Goal: Task Accomplishment & Management: Manage account settings

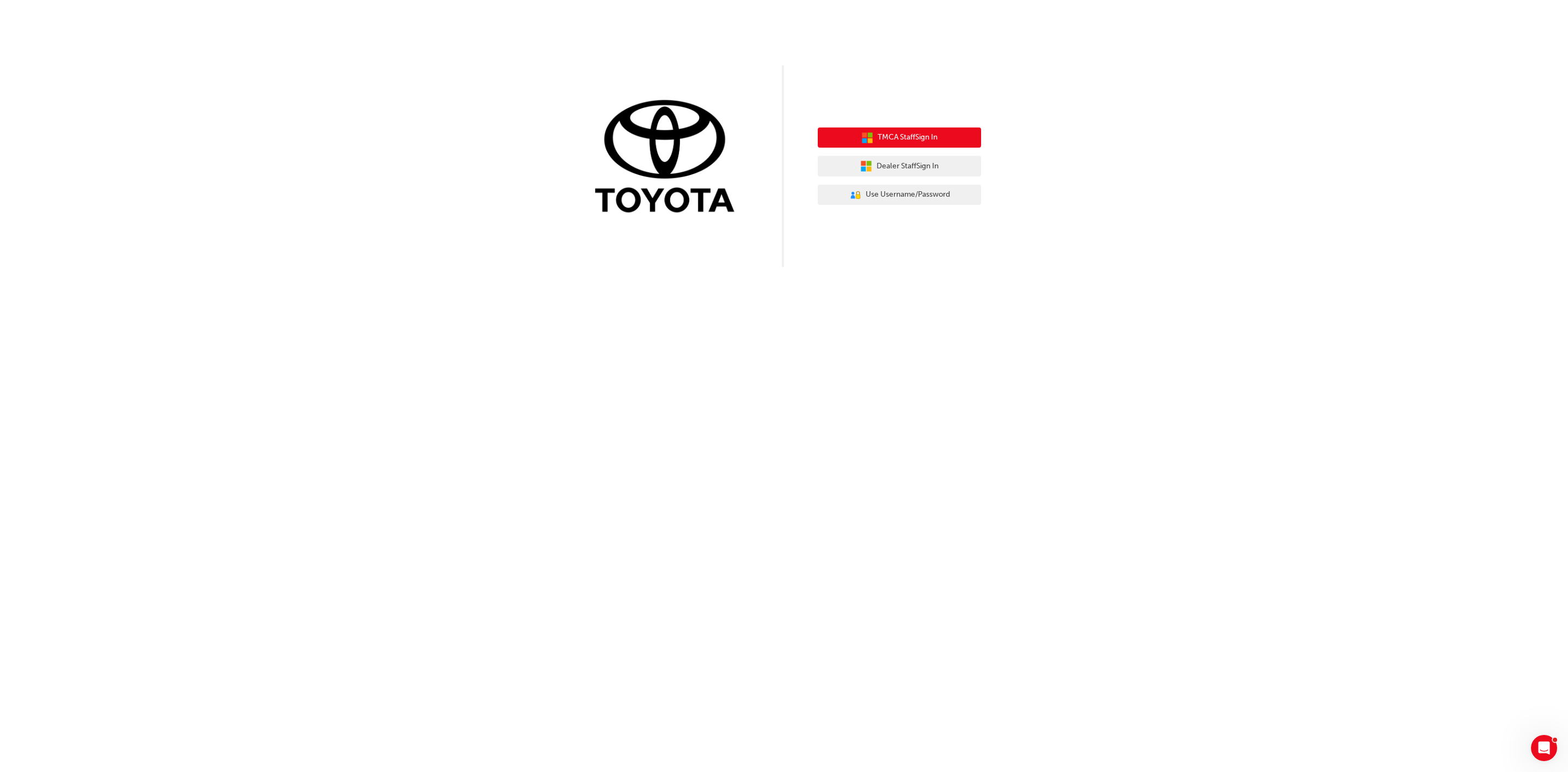
click at [894, 133] on span "TMCA Staff Sign In" at bounding box center [908, 138] width 60 height 13
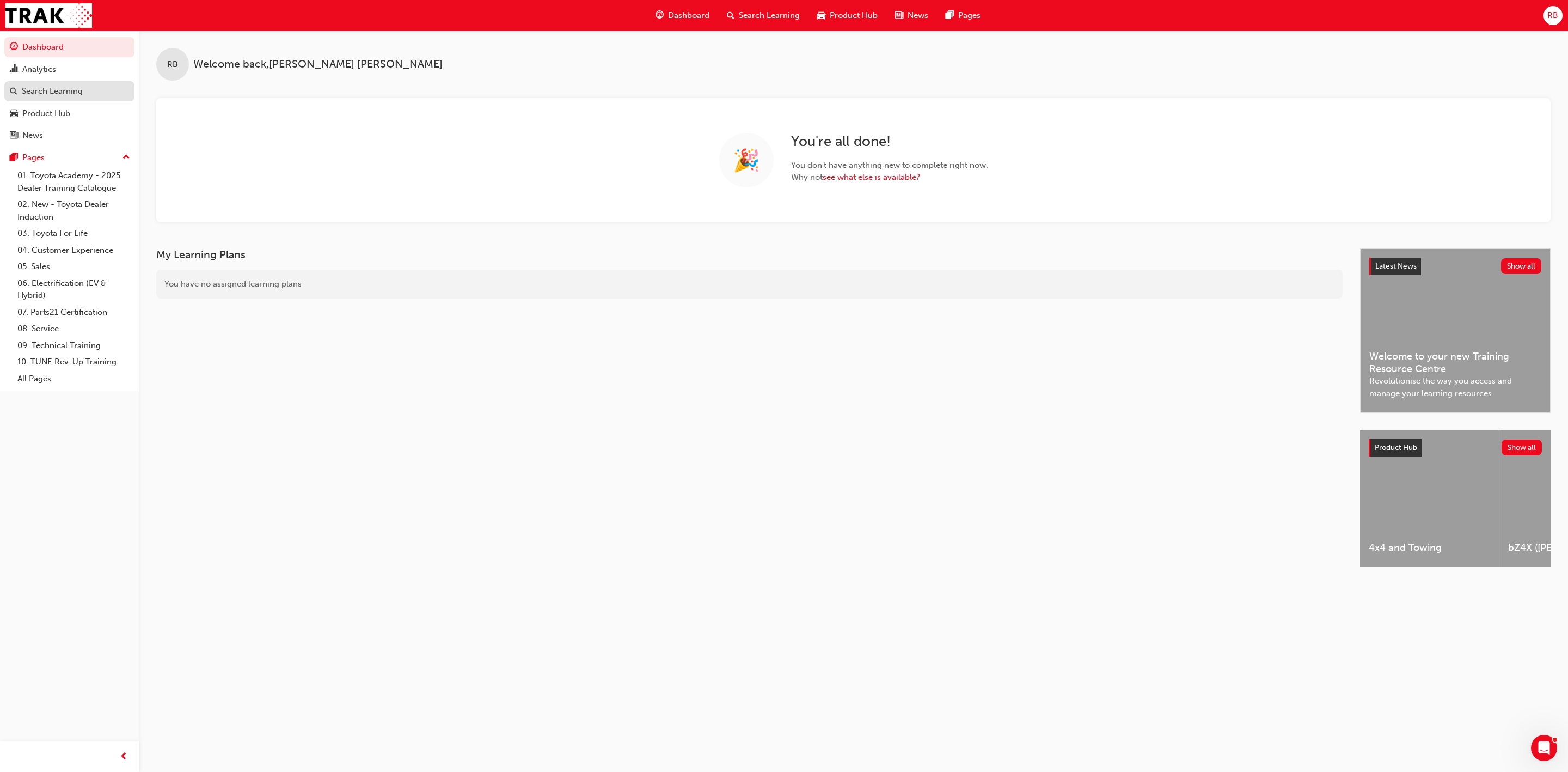
click at [45, 90] on div "Search Learning" at bounding box center [52, 92] width 61 height 13
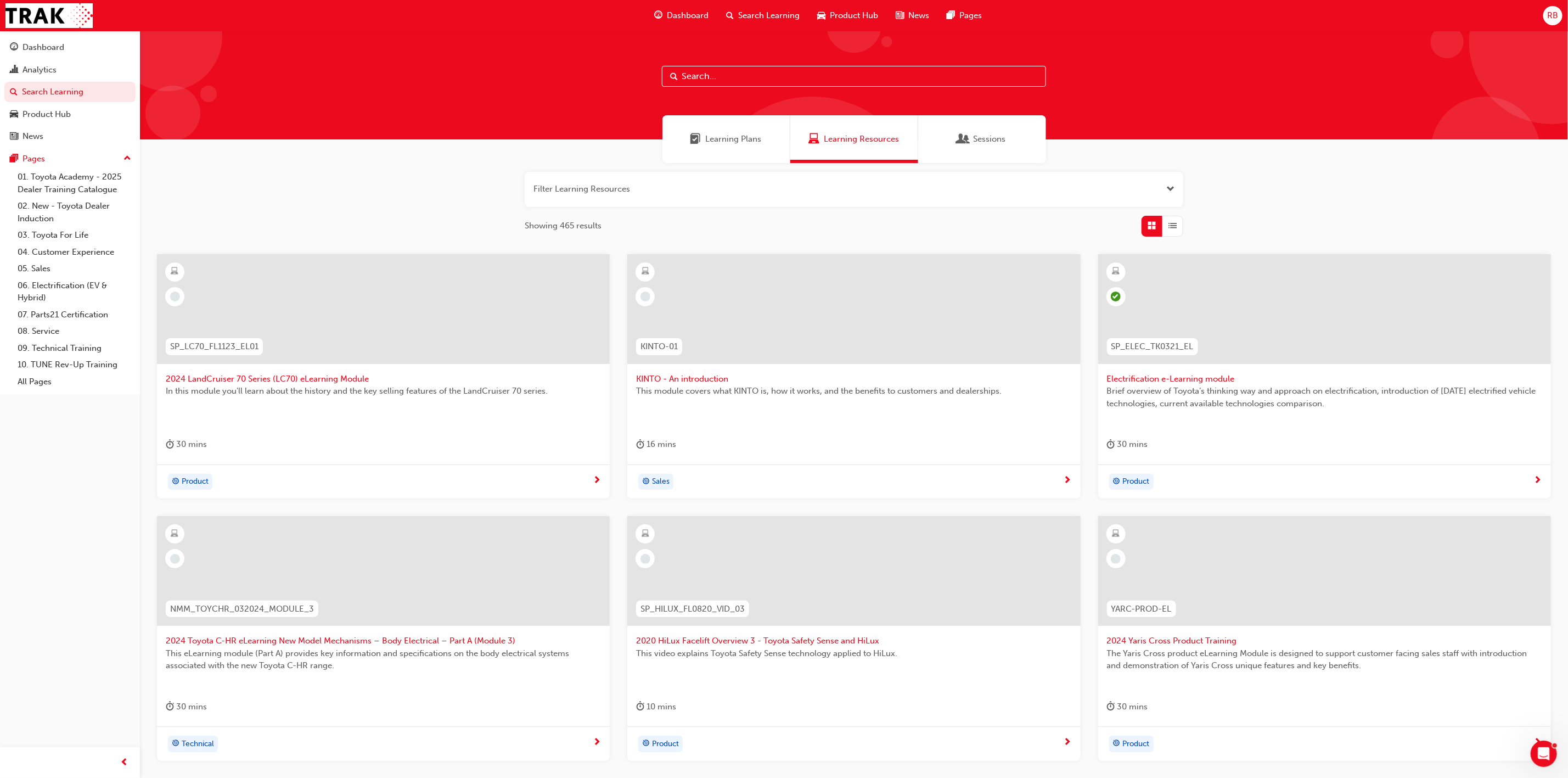
click at [681, 72] on input "text" at bounding box center [854, 76] width 384 height 21
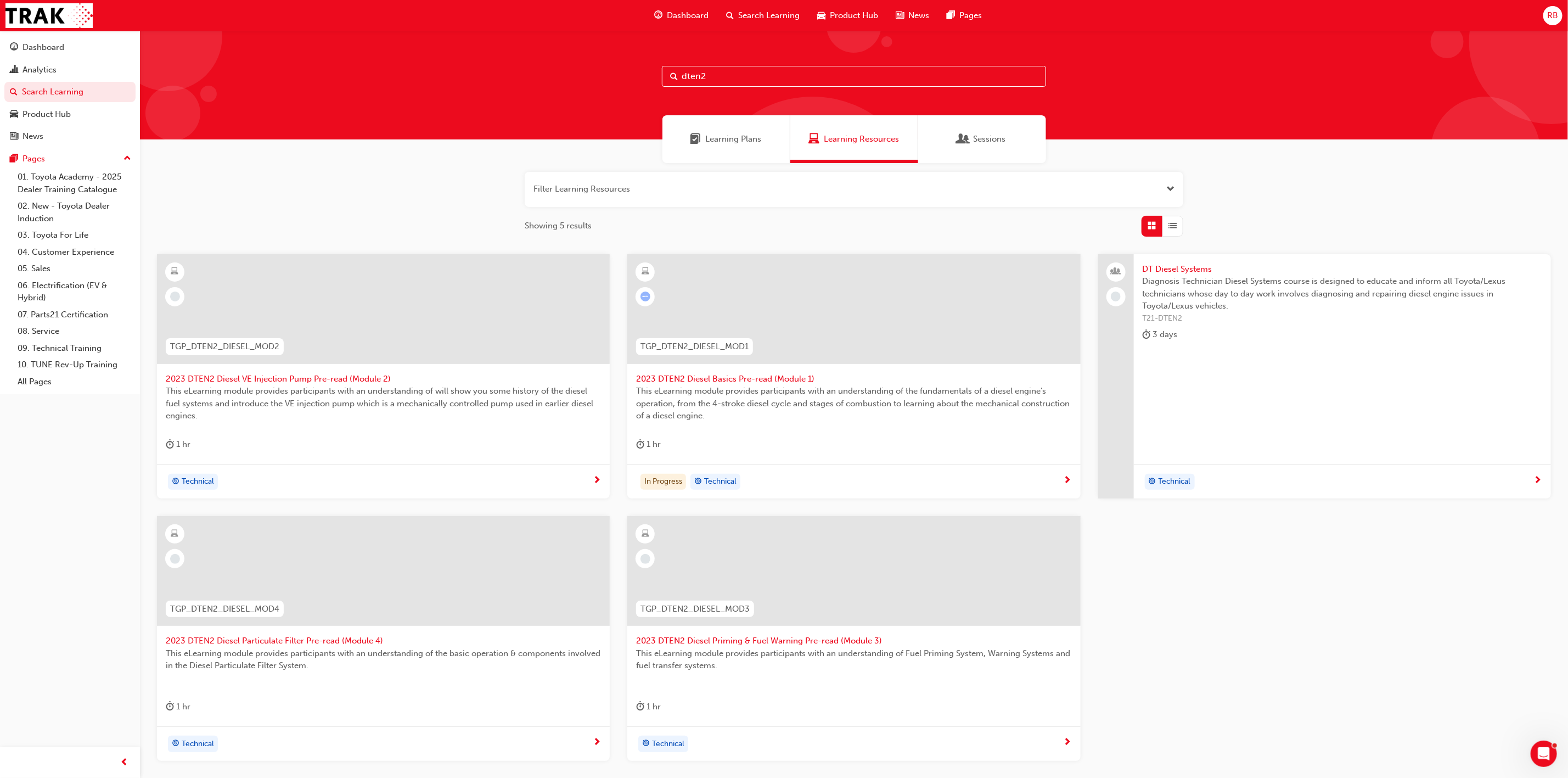
type input "dten2"
click at [1166, 266] on span "DT Diesel Systems" at bounding box center [1342, 270] width 400 height 13
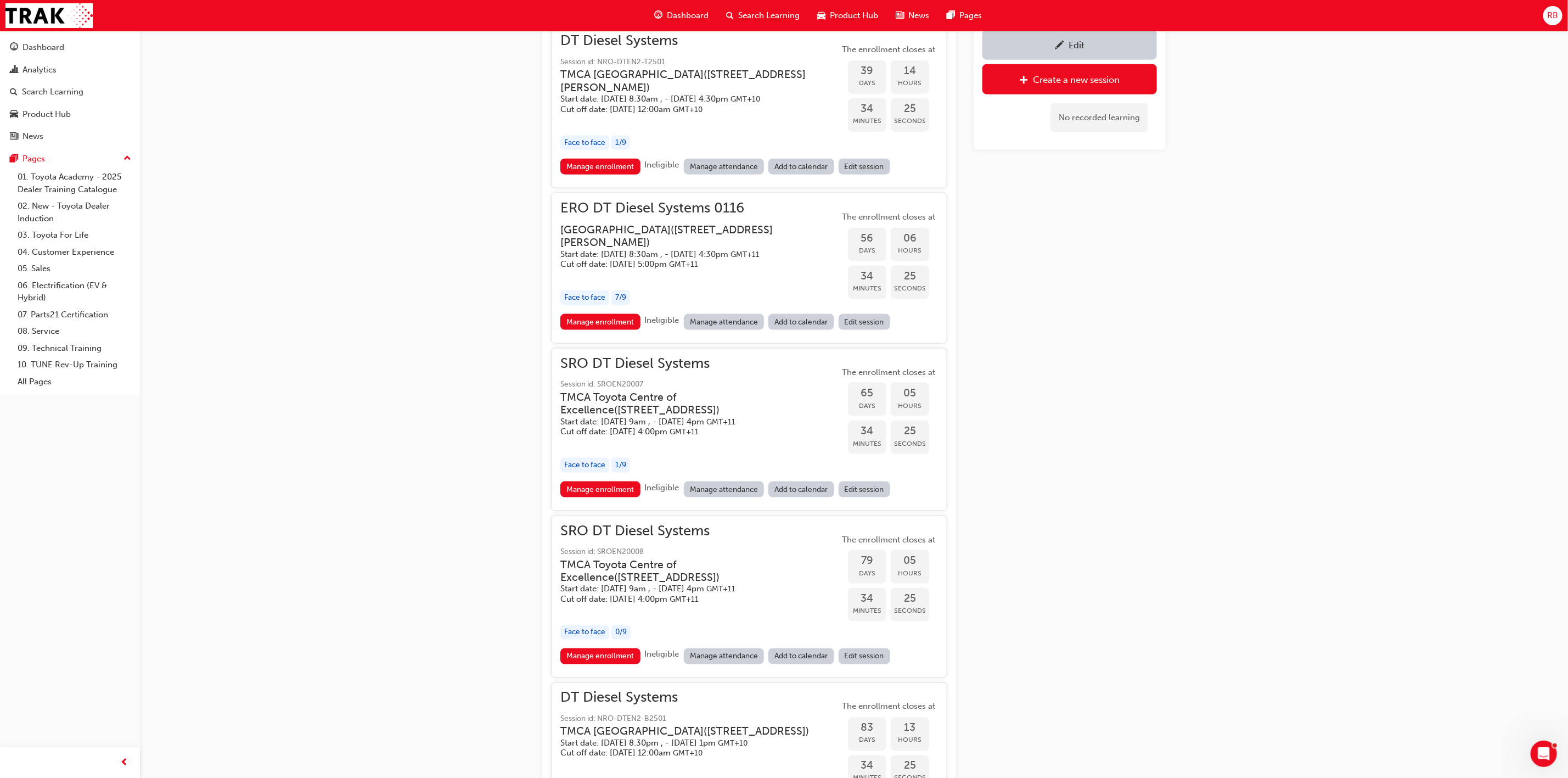
scroll to position [988, 0]
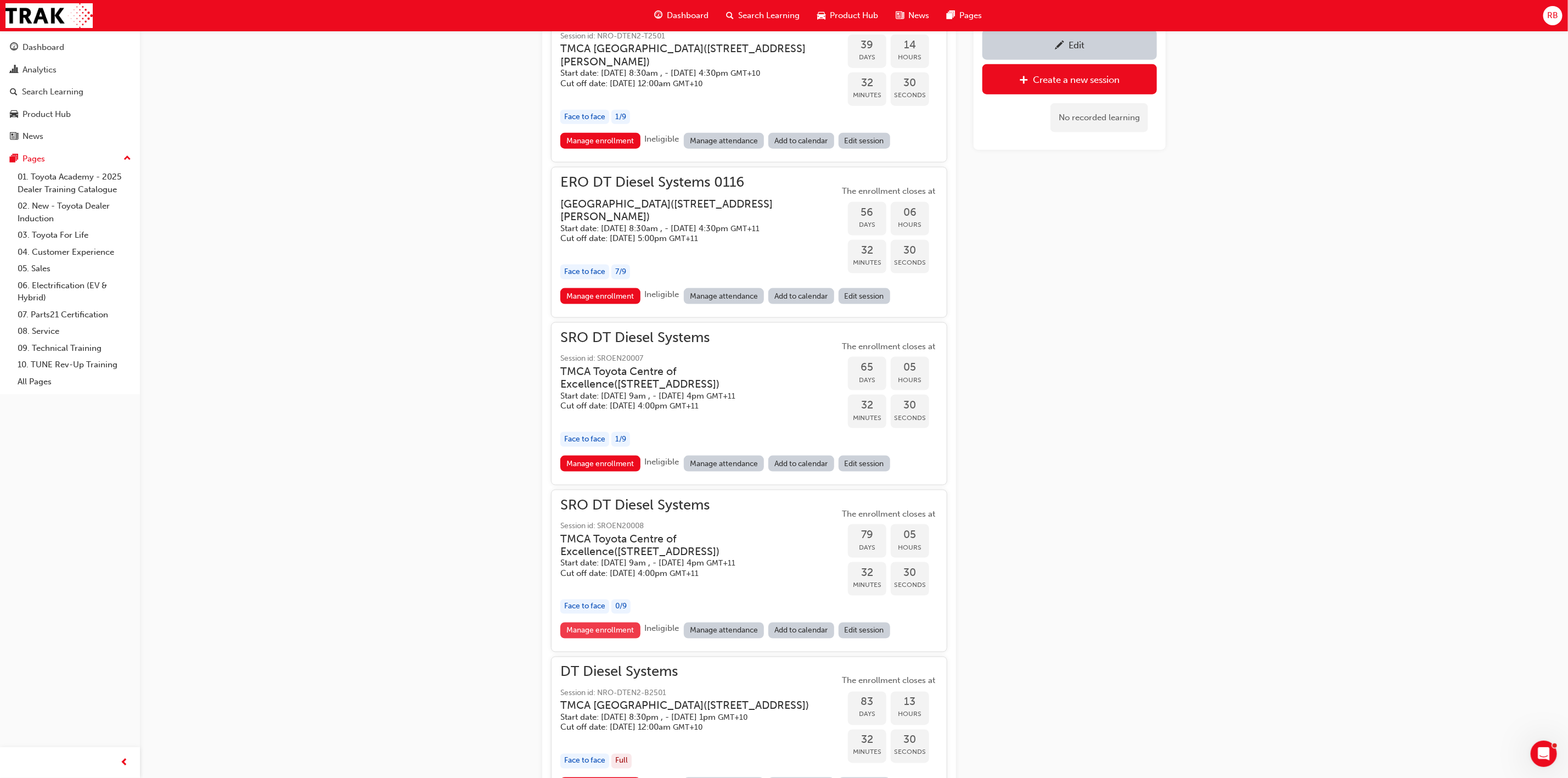
click at [593, 639] on link "Manage enrollment" at bounding box center [600, 630] width 80 height 16
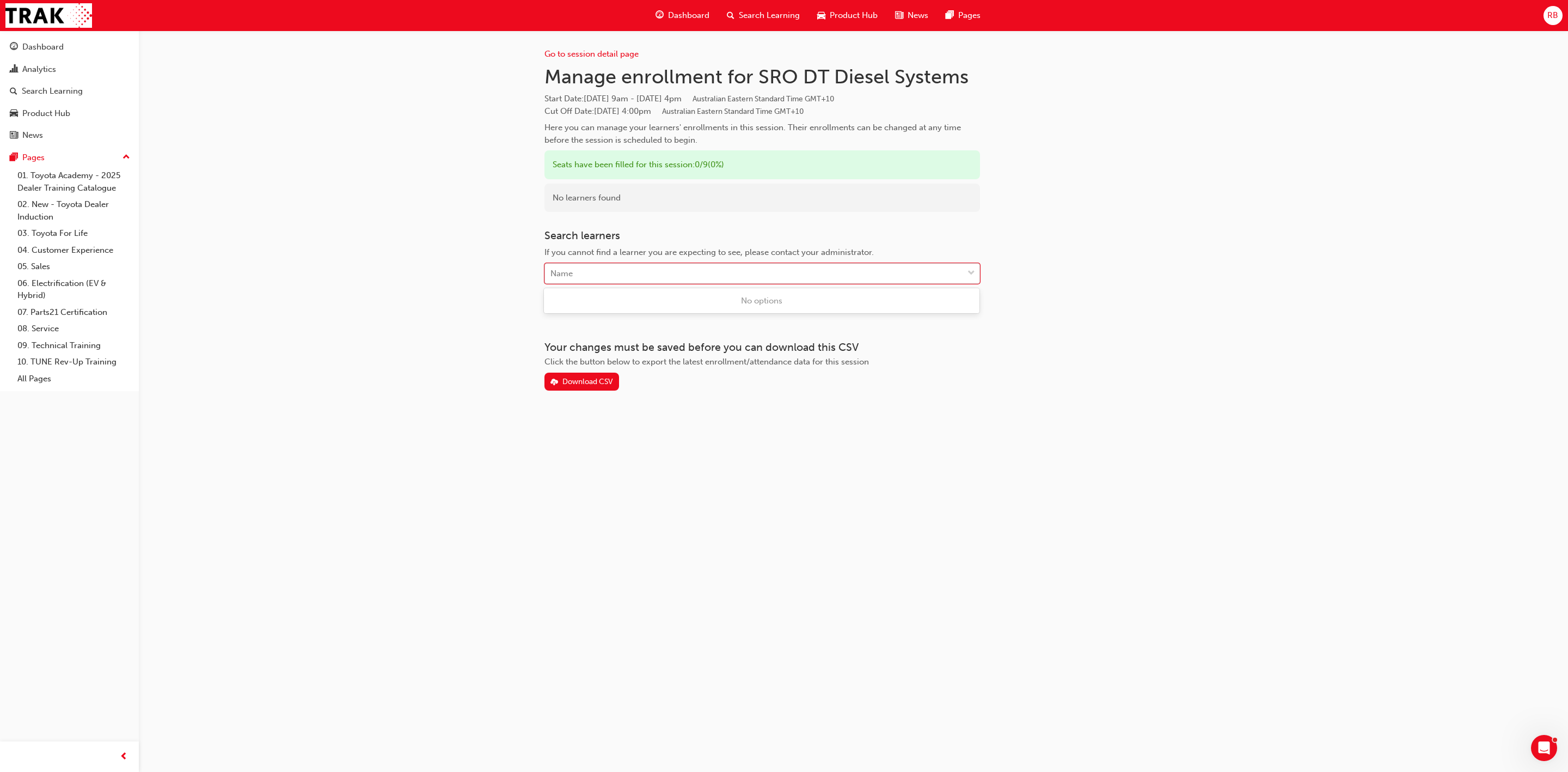
click at [558, 272] on div "Name" at bounding box center [561, 274] width 22 height 13
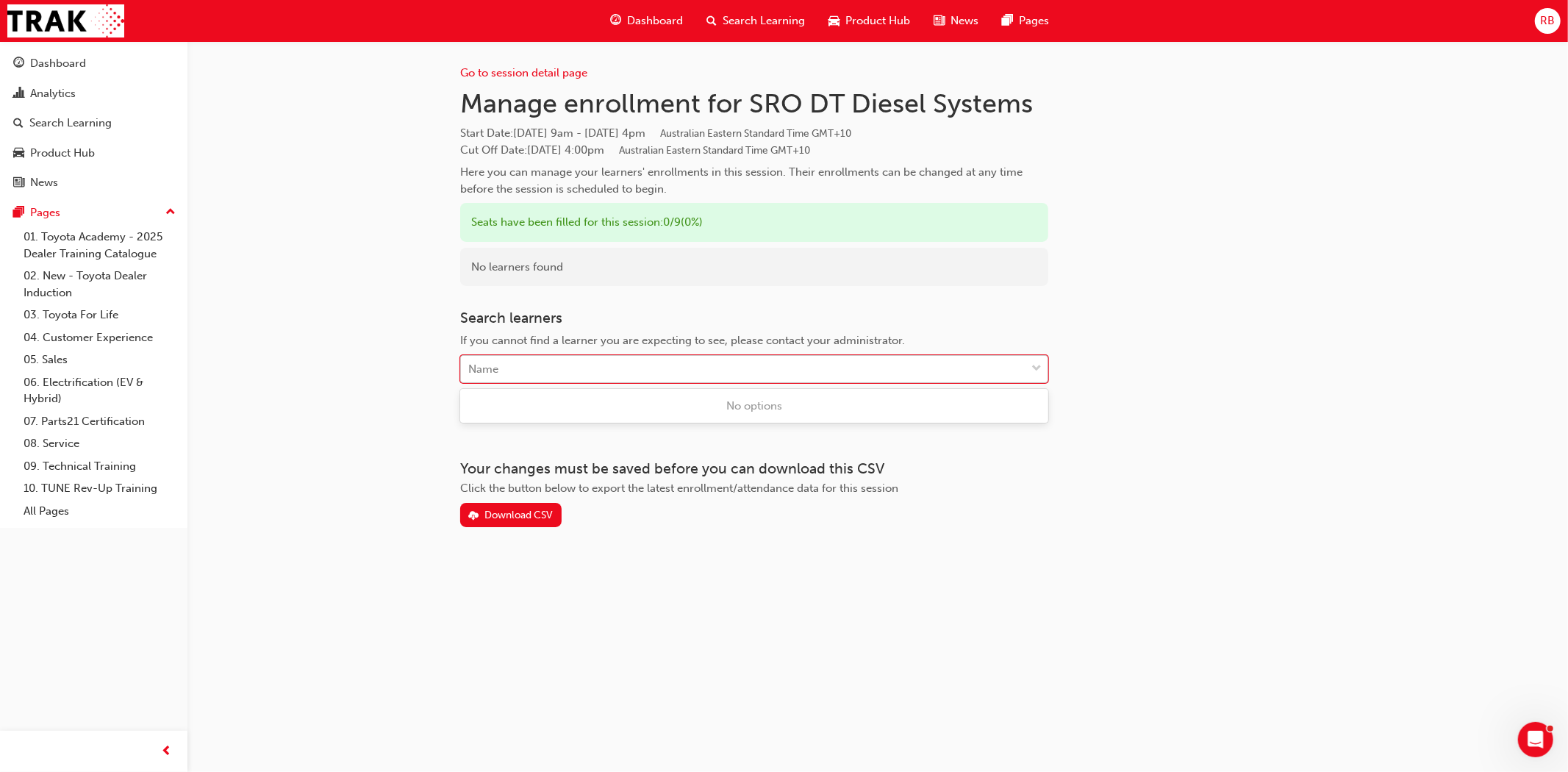
click at [472, 364] on div "Name" at bounding box center [483, 370] width 30 height 17
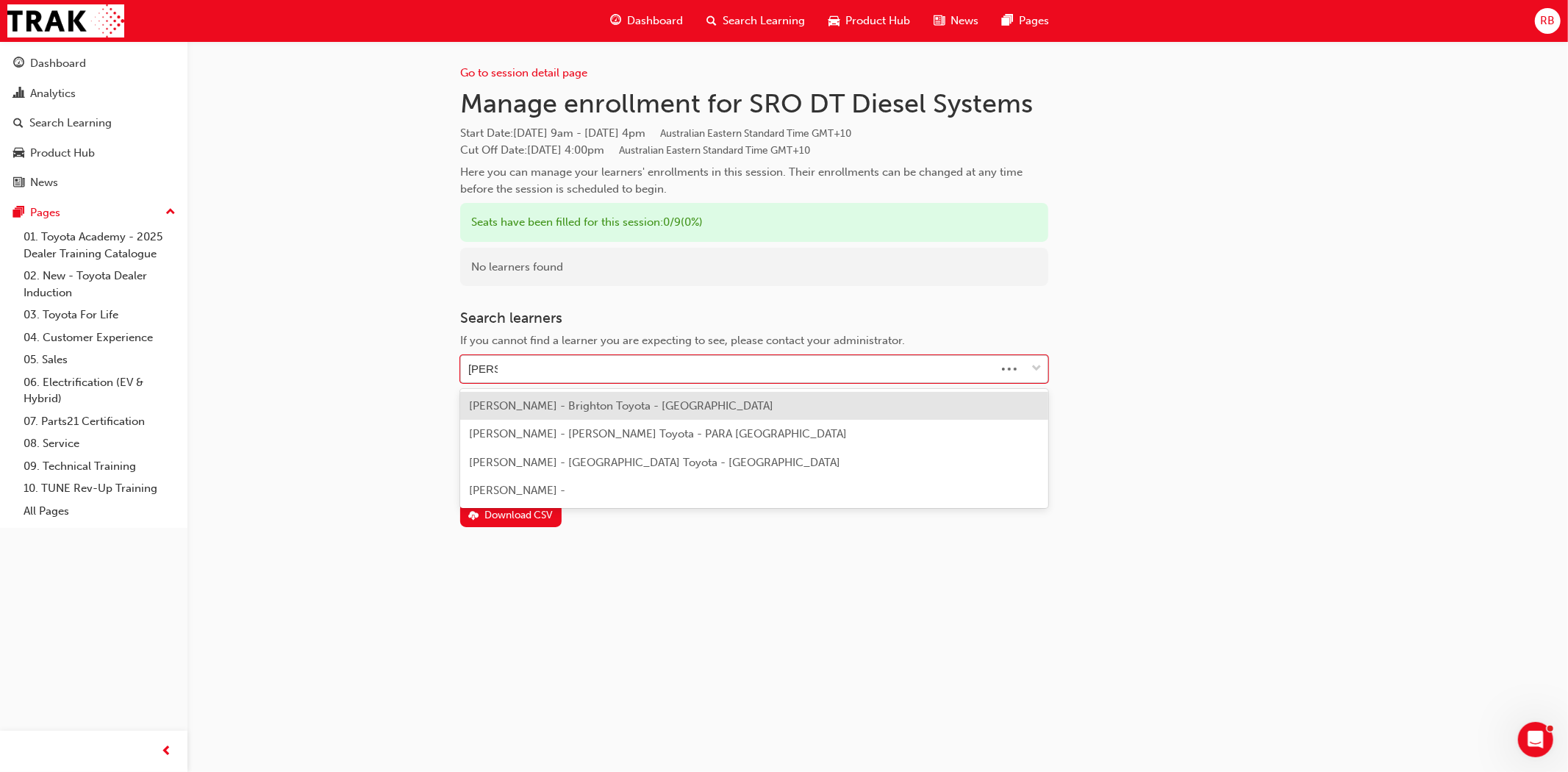
type input "Konst"
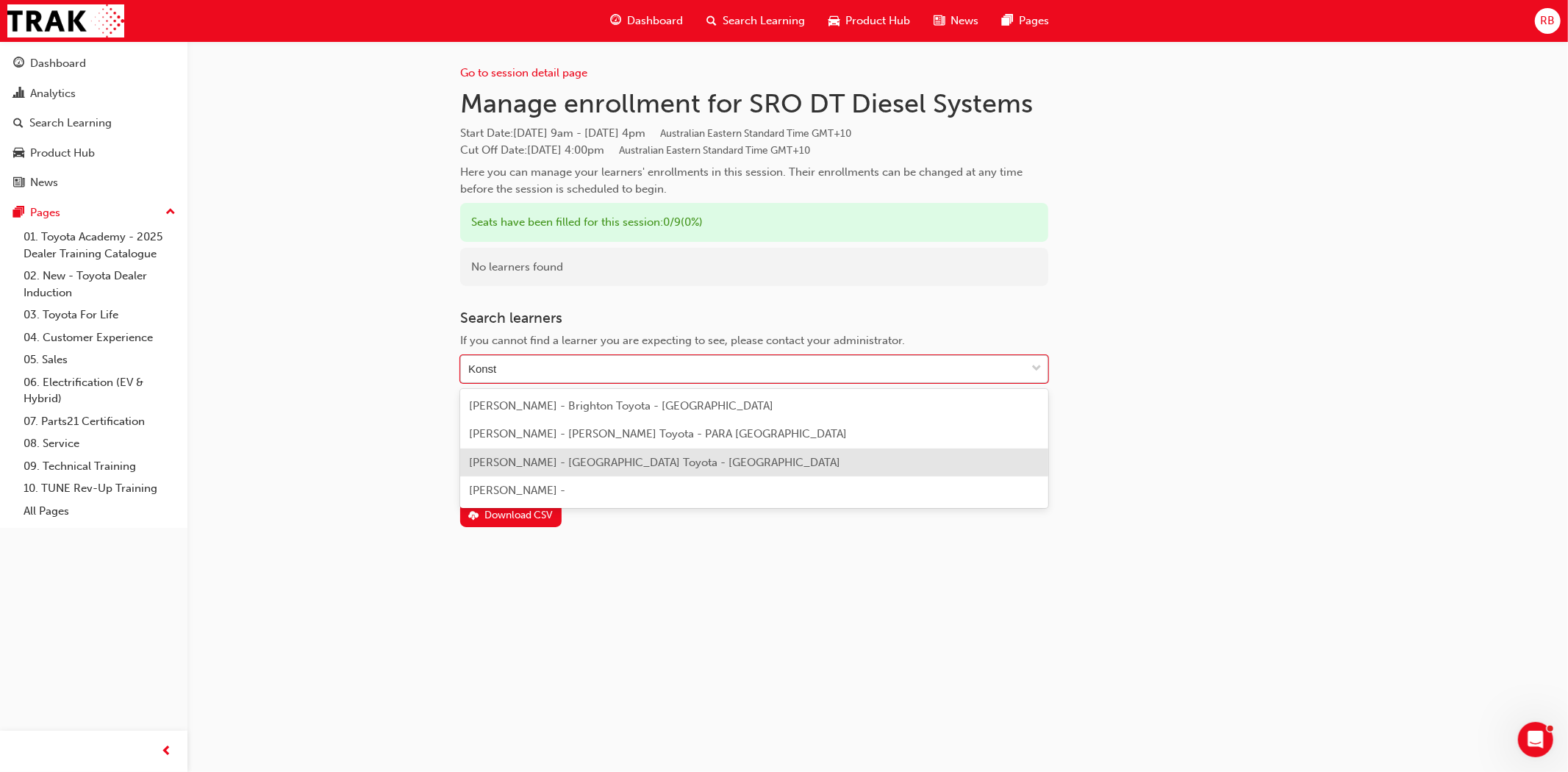
click at [517, 459] on span "[PERSON_NAME] - [GEOGRAPHIC_DATA] Toyota - [GEOGRAPHIC_DATA]" at bounding box center [655, 462] width 371 height 13
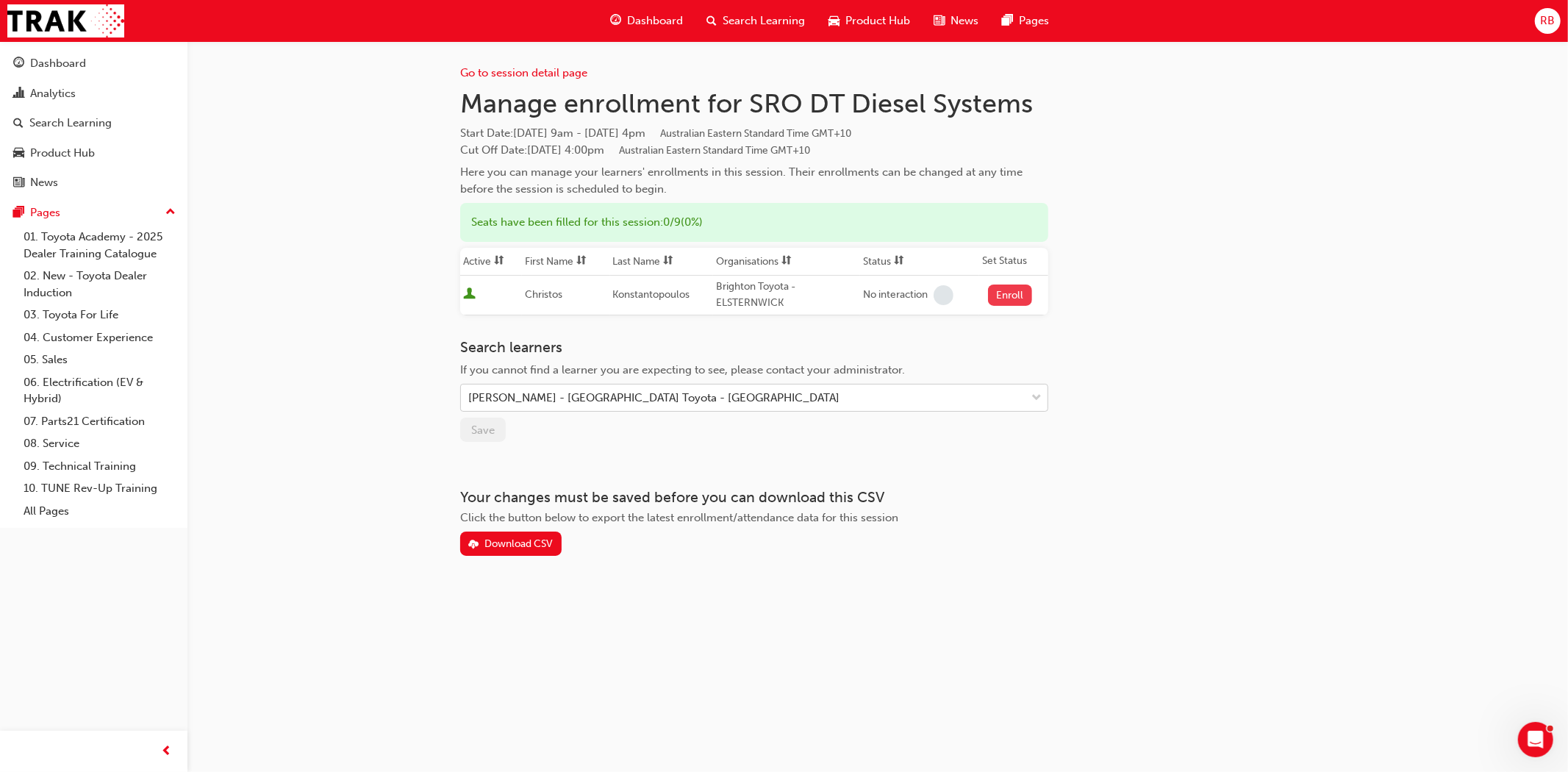
click at [1010, 292] on button "Enroll" at bounding box center [1010, 294] width 44 height 22
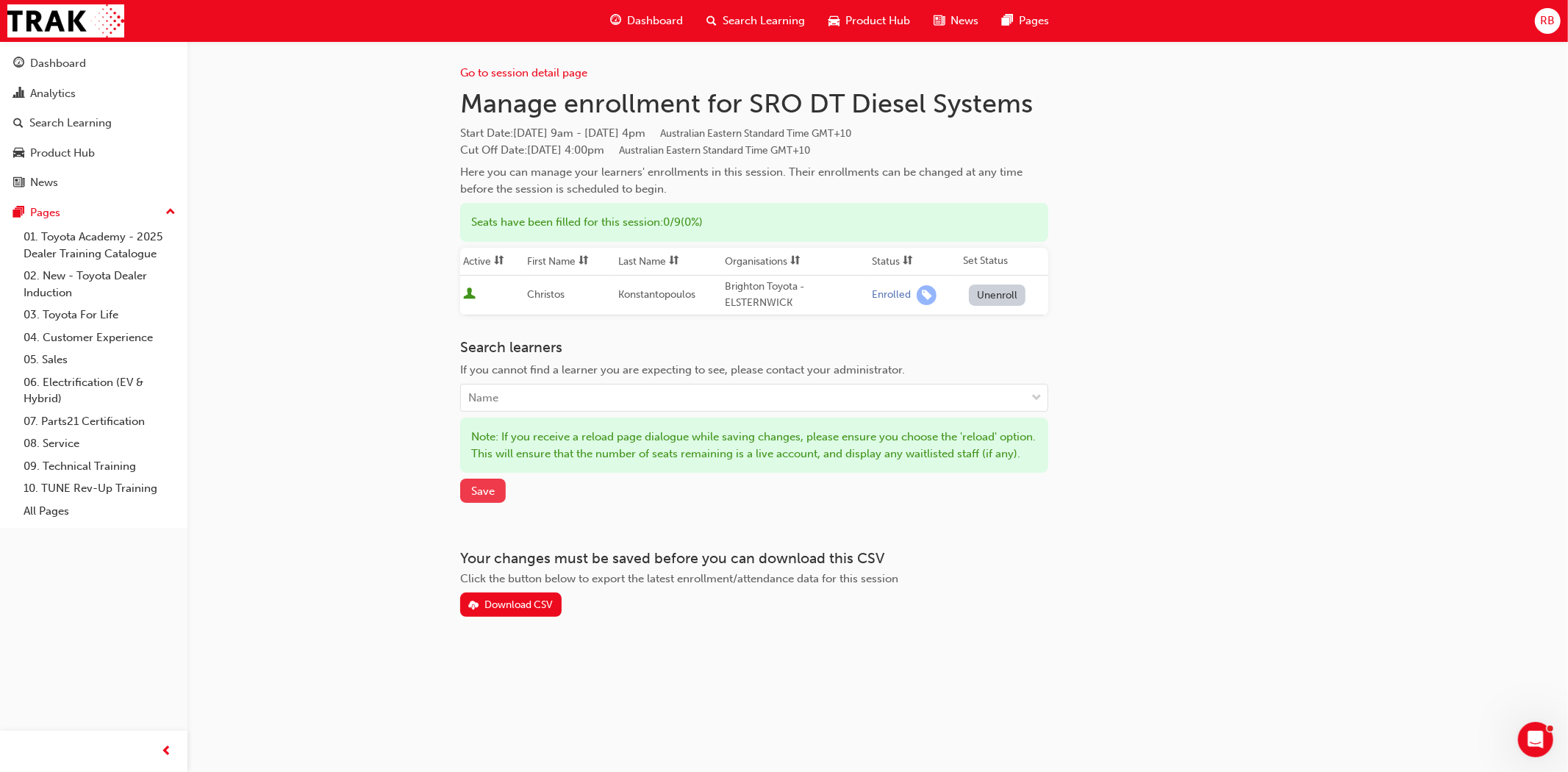
click at [483, 497] on span "Save" at bounding box center [483, 490] width 23 height 13
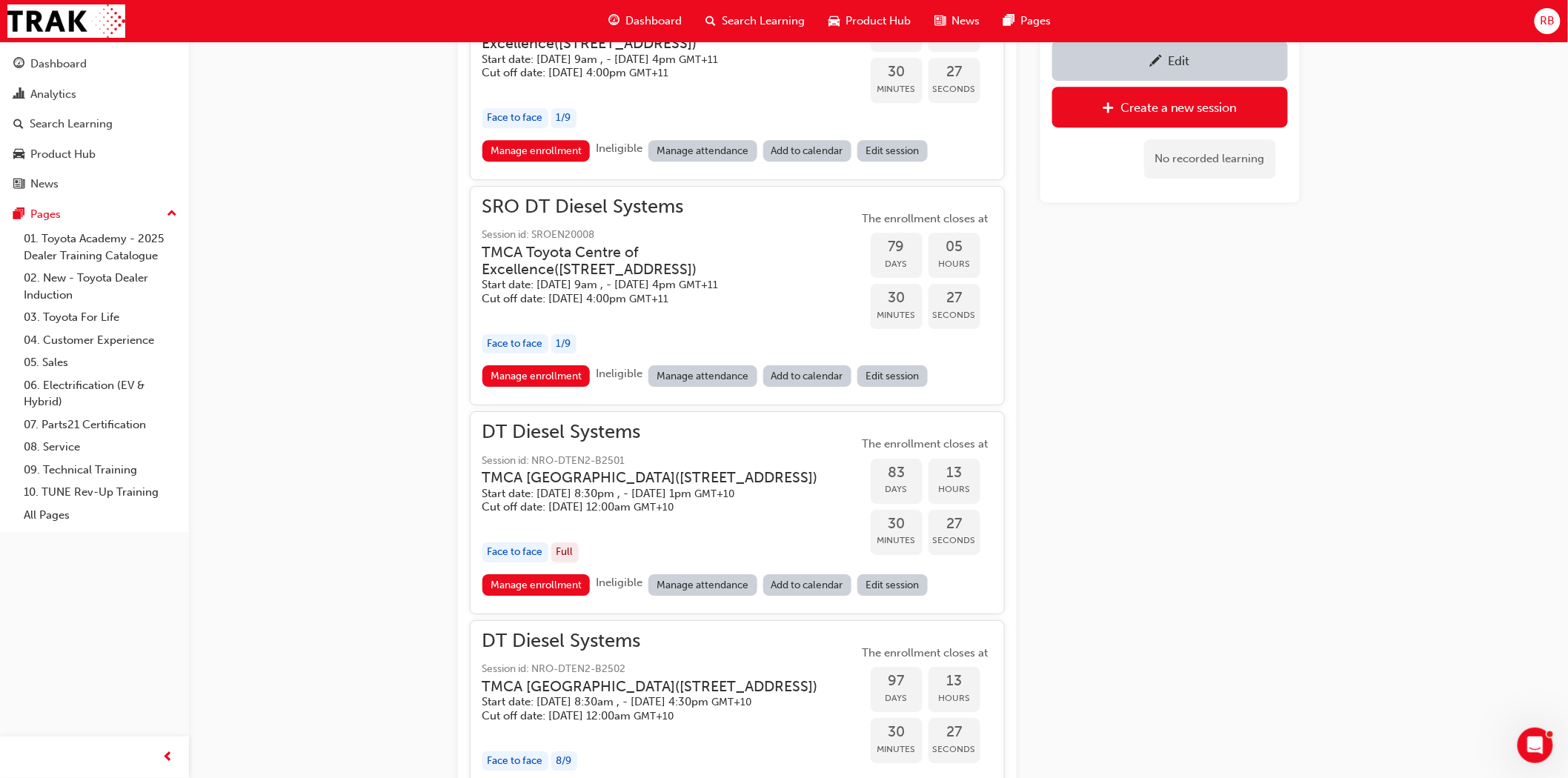
scroll to position [1810, 0]
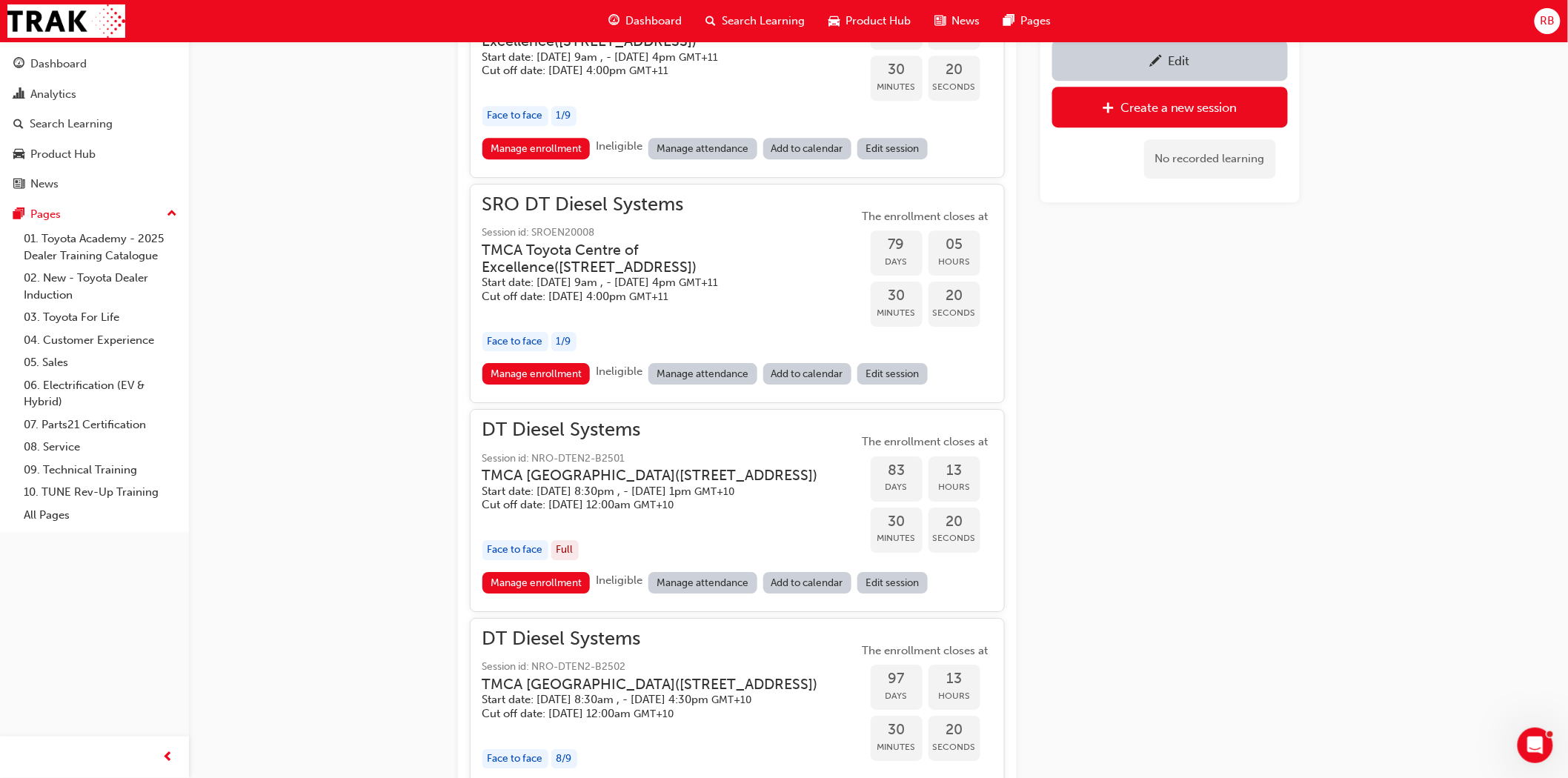
click at [536, 276] on h3 "TMCA Toyota Centre of Excellence ( [STREET_ADDRESS] )" at bounding box center [658, 258] width 353 height 35
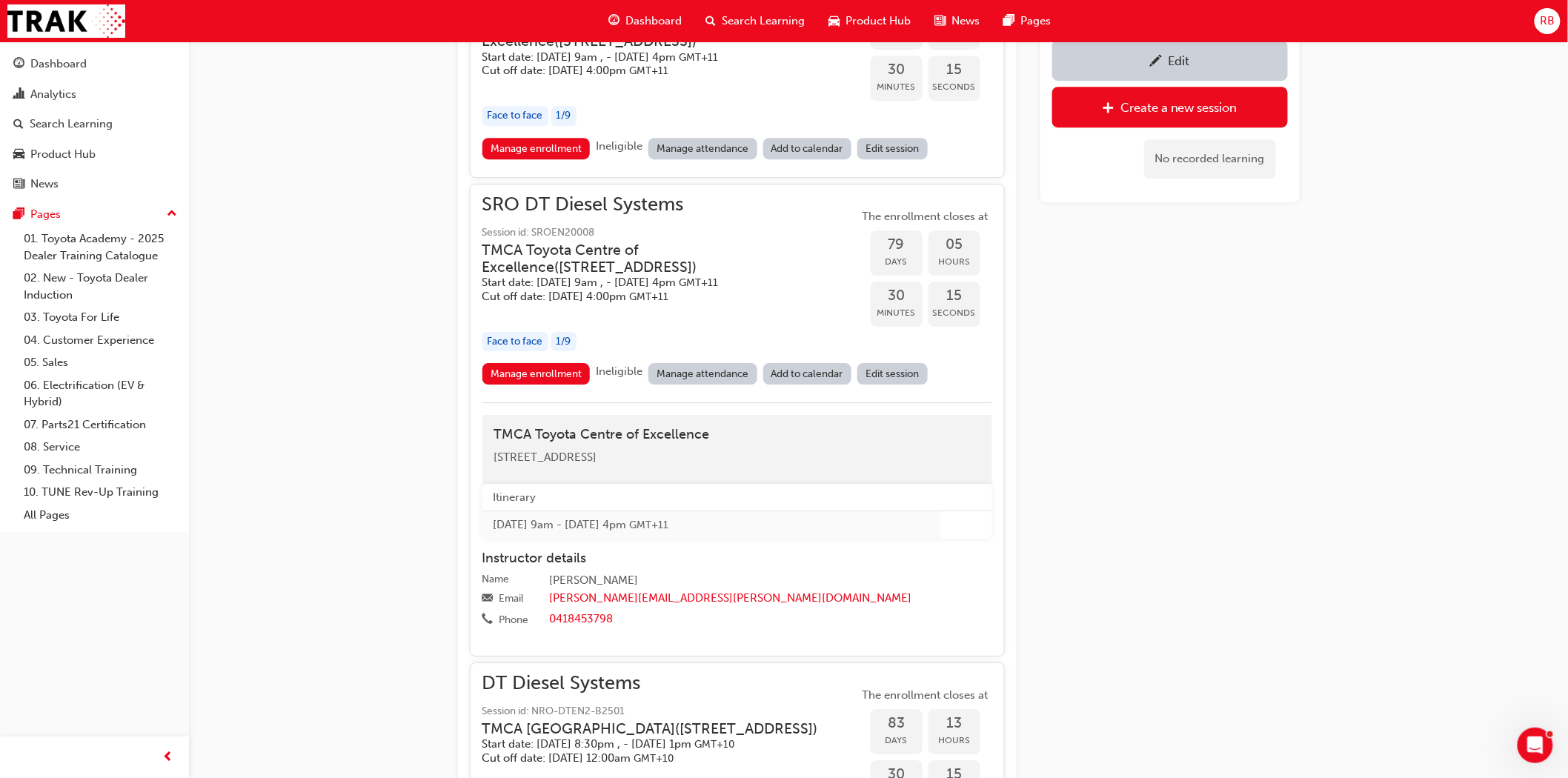
click at [536, 276] on h3 "TMCA Toyota Centre of Excellence ( [STREET_ADDRESS] )" at bounding box center [658, 258] width 353 height 35
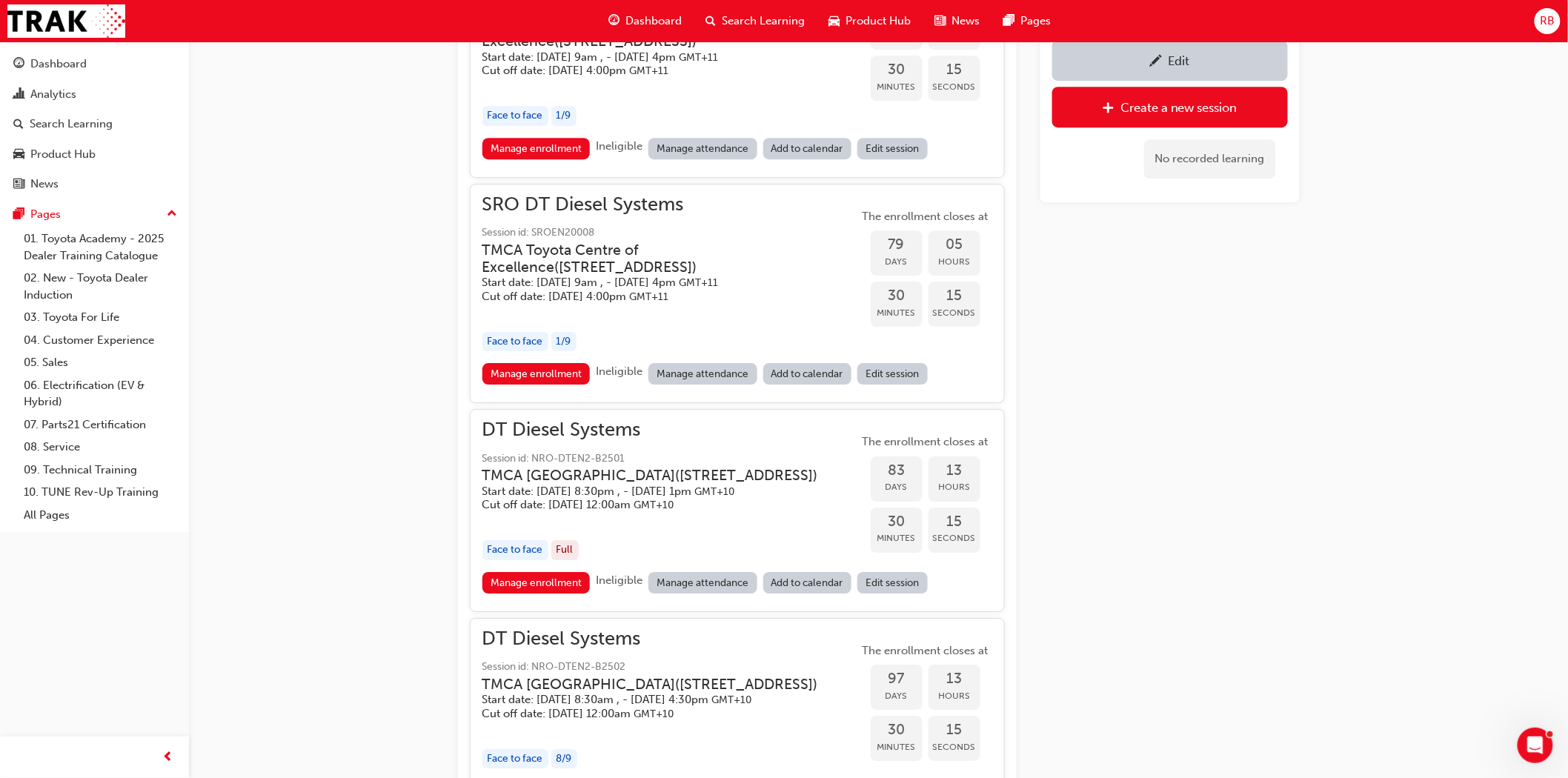
click at [536, 276] on h3 "TMCA Toyota Centre of Excellence ( [STREET_ADDRESS] )" at bounding box center [658, 258] width 353 height 35
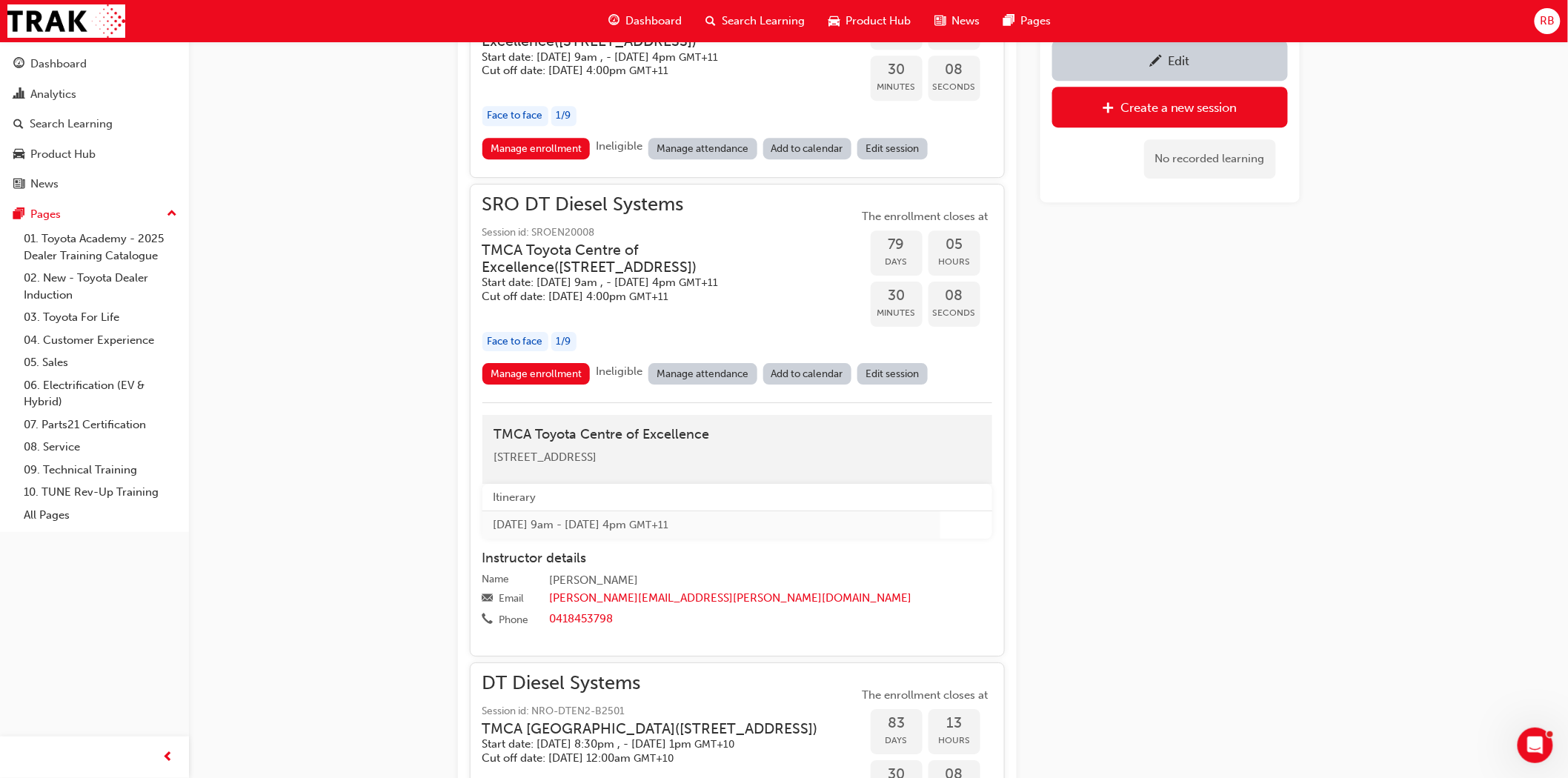
click at [684, 385] on link "Manage attendance" at bounding box center [703, 373] width 109 height 22
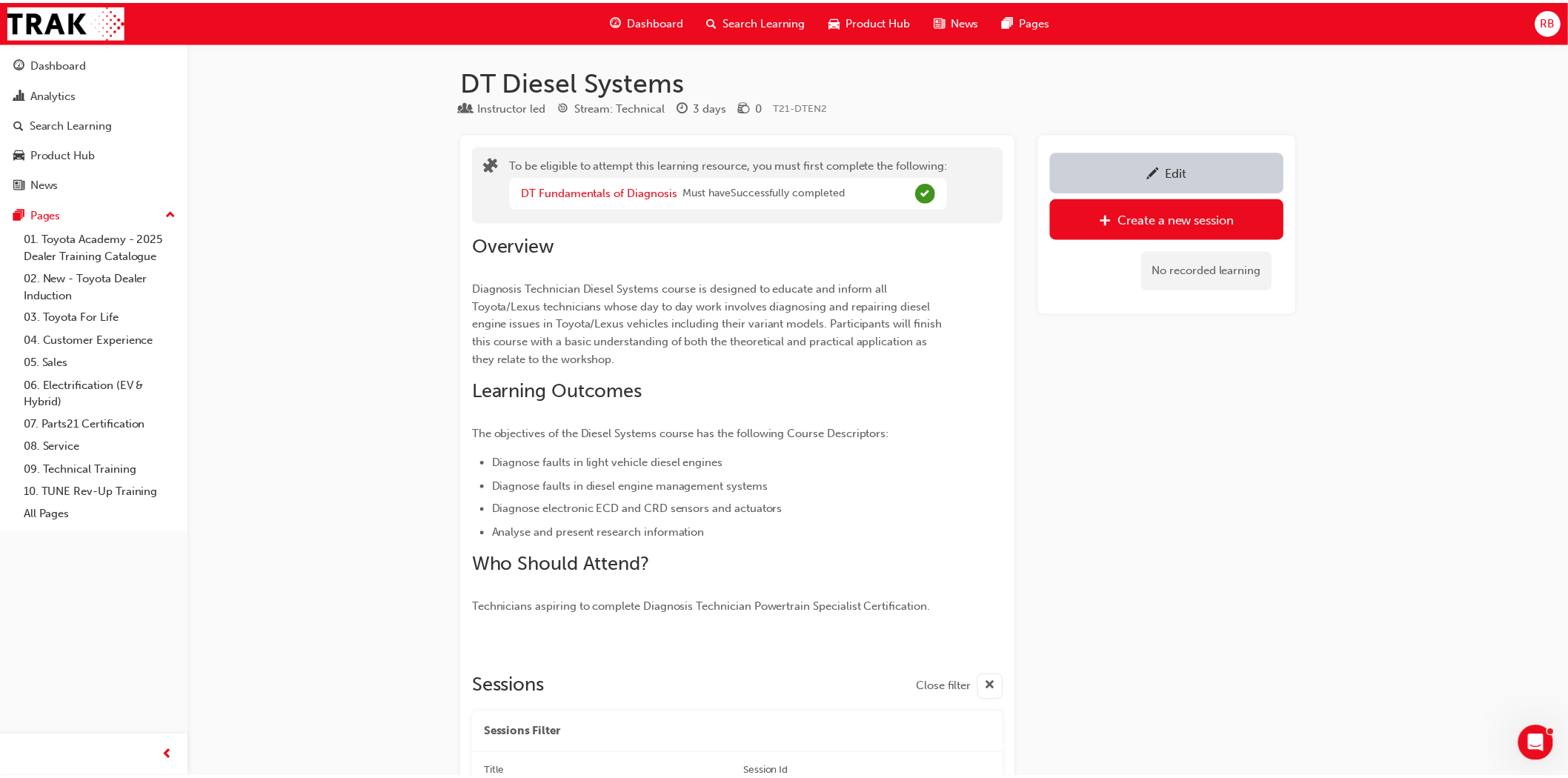
scroll to position [1810, 0]
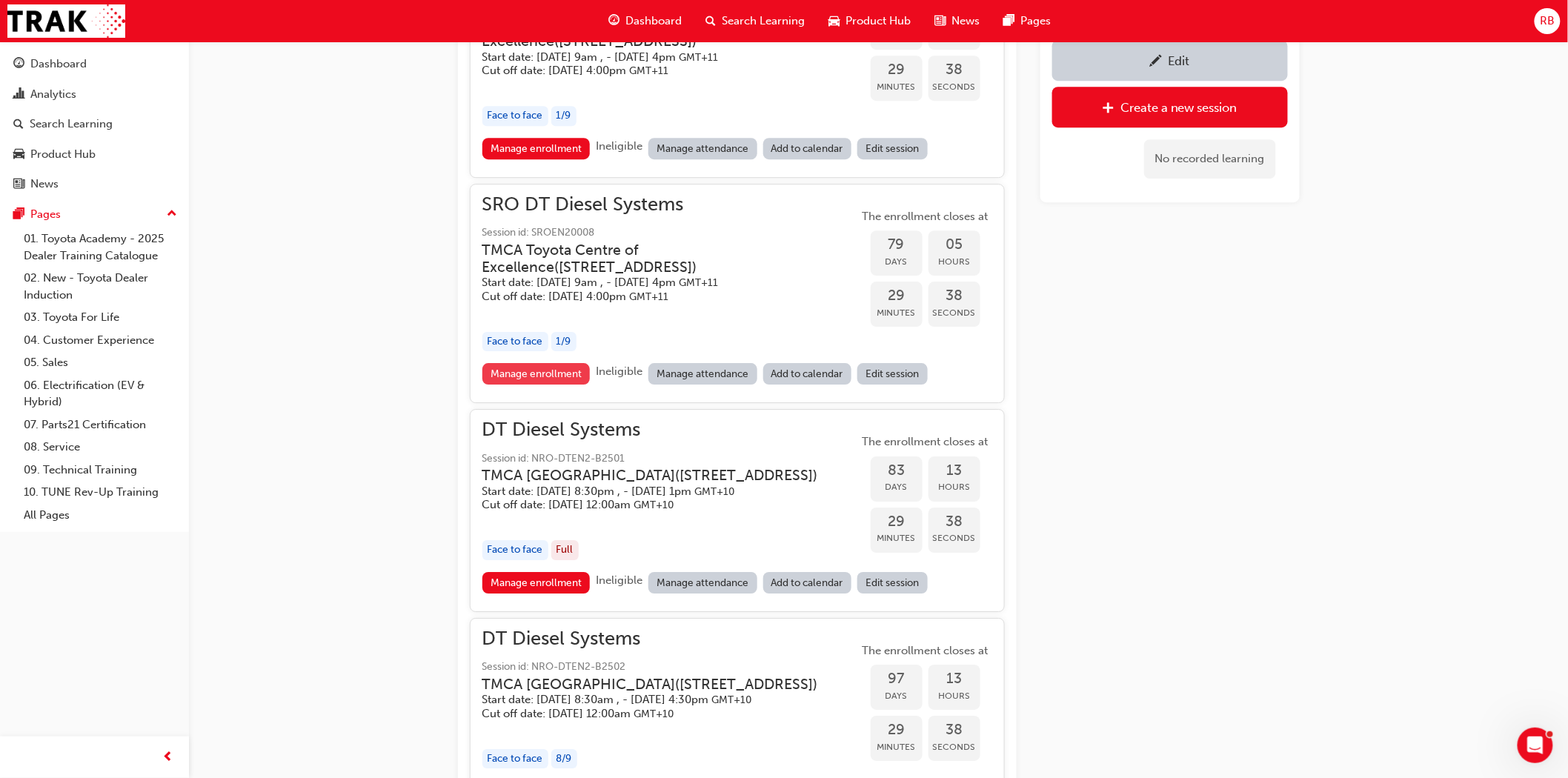
click at [534, 385] on link "Manage enrollment" at bounding box center [536, 373] width 108 height 22
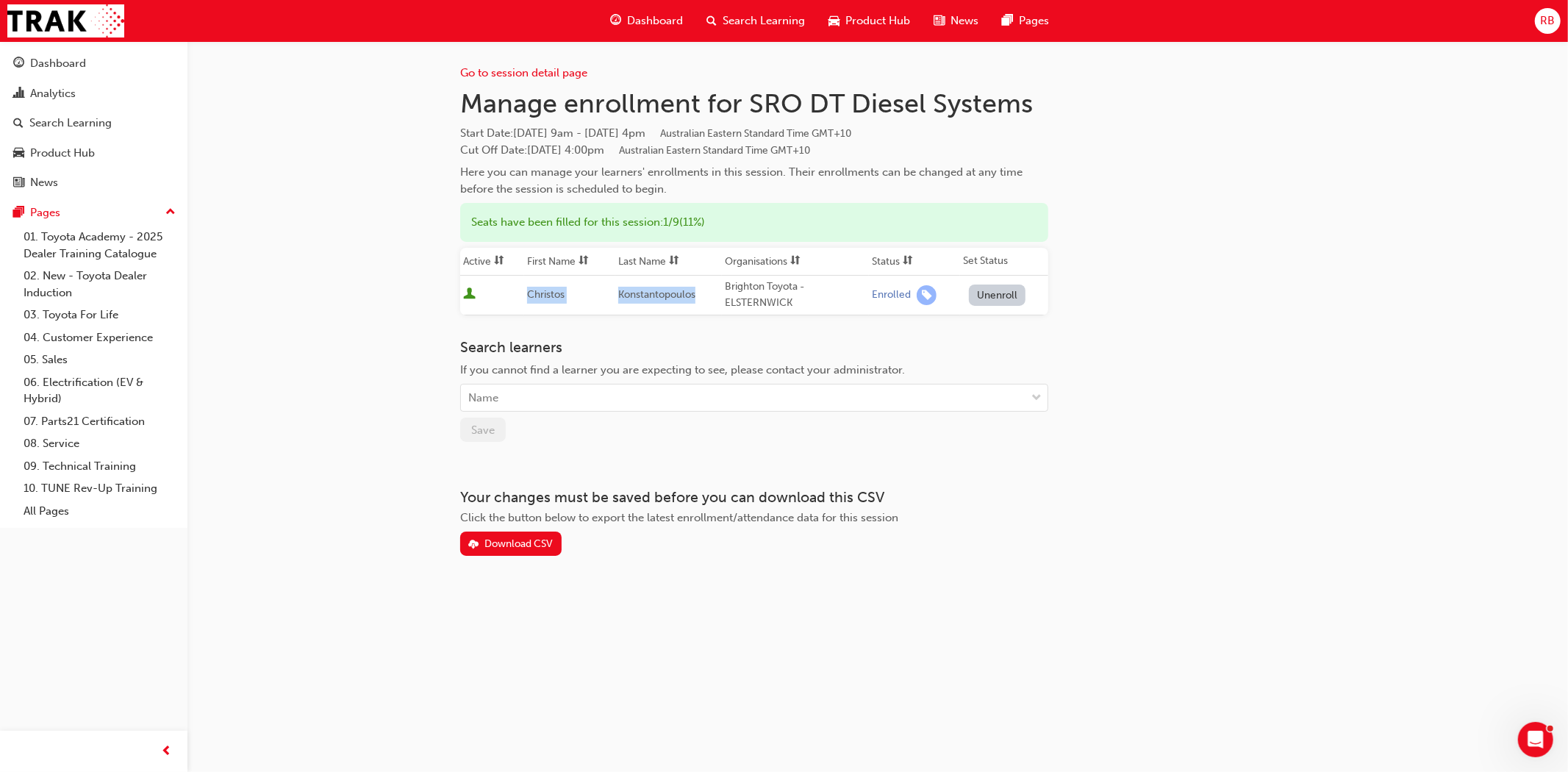
drag, startPoint x: 701, startPoint y: 288, endPoint x: 517, endPoint y: 287, distance: 184.0
click at [517, 287] on tr "[PERSON_NAME] Brighton Toyota - ELSTERNWICK Enrolled Unenroll" at bounding box center [754, 294] width 588 height 40
copy tr "[PERSON_NAME]"
click at [812, 692] on div "Go to session detail page Manage enrollment for SRO DT Diesel Systems Start Dat…" at bounding box center [784, 386] width 1568 height 772
